Goal: Transaction & Acquisition: Purchase product/service

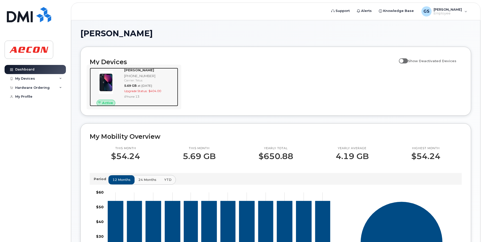
click at [153, 89] on span "$404.00" at bounding box center [155, 91] width 13 height 4
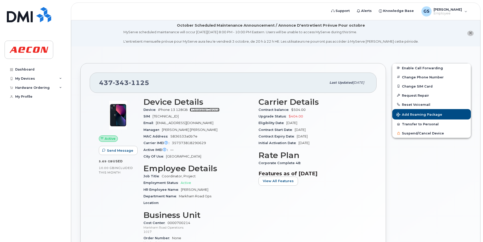
click at [214, 110] on link "+ Upgrade Device" at bounding box center [205, 110] width 30 height 4
click at [291, 167] on div "Carrier Details Contract balance $504.00 Upgrade Status $404.00 Eligibility Dat…" at bounding box center [312, 183] width 115 height 178
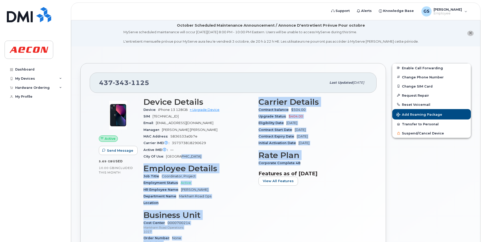
drag, startPoint x: 301, startPoint y: 166, endPoint x: 253, endPoint y: 159, distance: 48.4
click at [253, 159] on div "Device Details Device iPhone 13 128GB + Upgrade Device SIM [TECHNICAL_ID] Email…" at bounding box center [255, 183] width 230 height 178
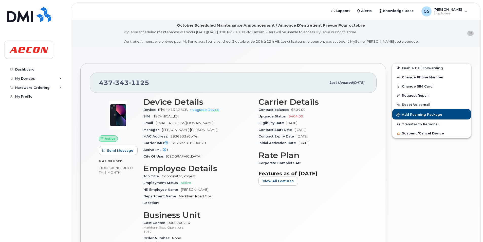
drag, startPoint x: 253, startPoint y: 159, endPoint x: 323, endPoint y: 171, distance: 71.2
click at [323, 171] on h3 "Features as of [DATE]" at bounding box center [312, 173] width 109 height 6
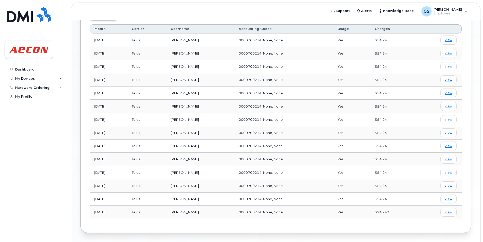
scroll to position [299, 0]
